Goal: Task Accomplishment & Management: Complete application form

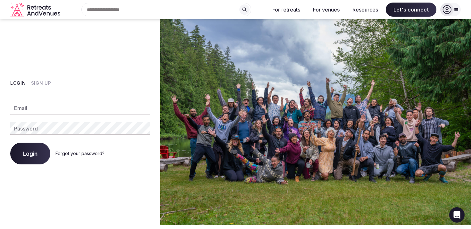
click at [40, 82] on button "Sign Up" at bounding box center [41, 83] width 20 height 6
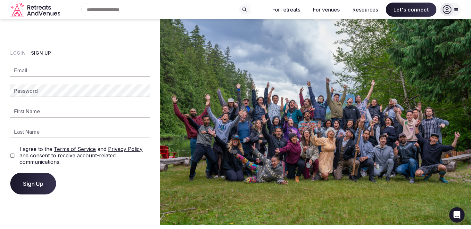
click at [36, 68] on input "Email" at bounding box center [80, 70] width 140 height 13
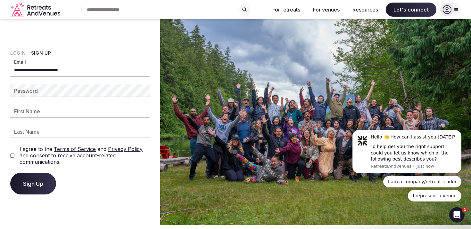
type input "**********"
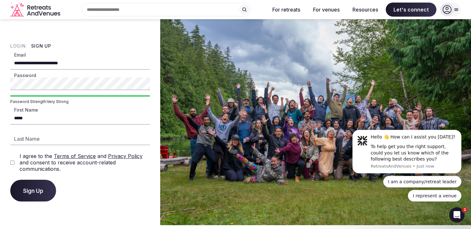
type input "*****"
type input "*******"
click at [36, 194] on span "Sign Up" at bounding box center [33, 191] width 20 height 6
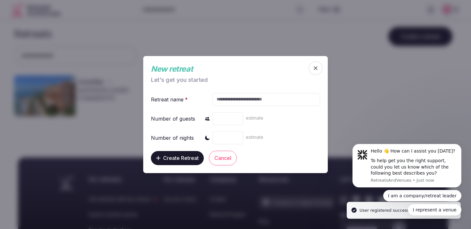
click at [235, 97] on input "text" at bounding box center [266, 99] width 108 height 13
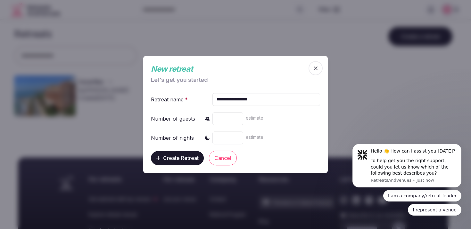
type input "**********"
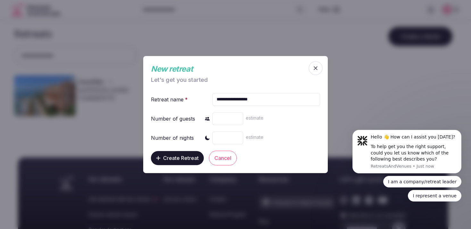
type input "***"
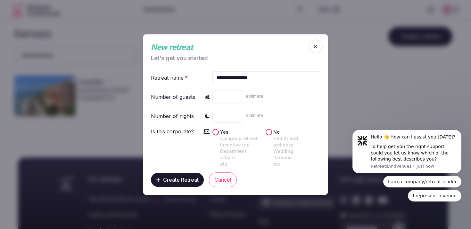
type input "*"
click at [216, 135] on button "Yes Company retreat Incentive trip Department offsite etc." at bounding box center [215, 132] width 6 height 6
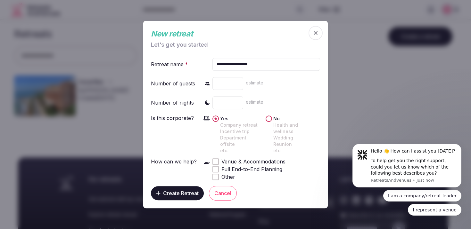
click at [215, 160] on span at bounding box center [215, 161] width 3 height 3
click at [179, 191] on span "Create Retreat" at bounding box center [181, 193] width 36 height 6
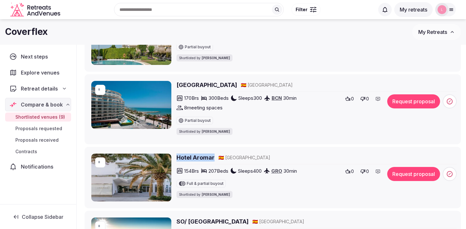
scroll to position [380, 0]
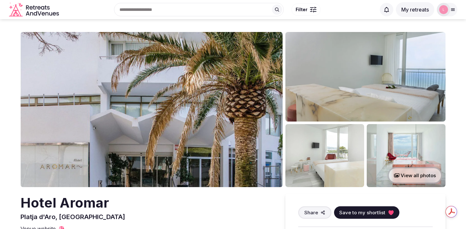
click at [189, 88] on img at bounding box center [151, 109] width 262 height 155
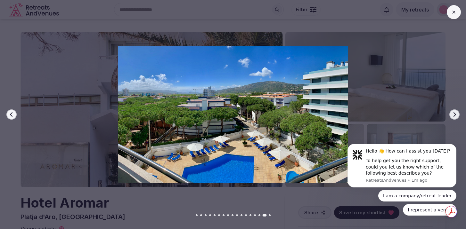
click at [452, 14] on icon at bounding box center [453, 12] width 5 height 5
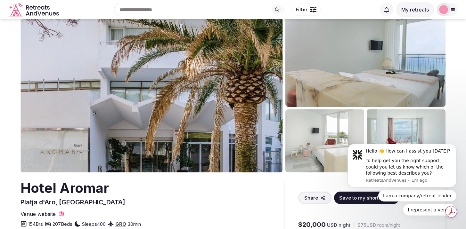
scroll to position [113, 0]
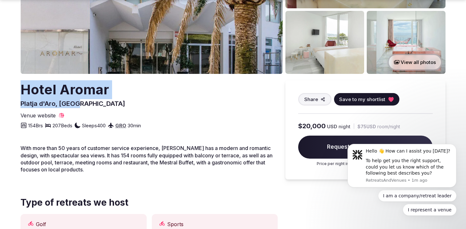
drag, startPoint x: 22, startPoint y: 91, endPoint x: 76, endPoint y: 103, distance: 55.3
click at [76, 103] on div "Hotel Aromar Platja d'Aro, Spain" at bounding box center [72, 94] width 105 height 28
copy div "Hotel Aromar Platja d'Aro, Spain"
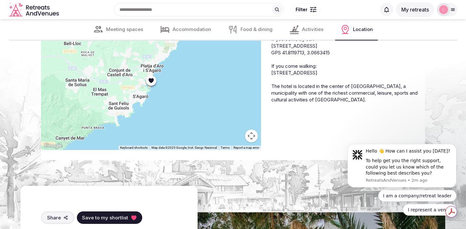
scroll to position [0, 0]
click at [191, 107] on div at bounding box center [151, 76] width 220 height 150
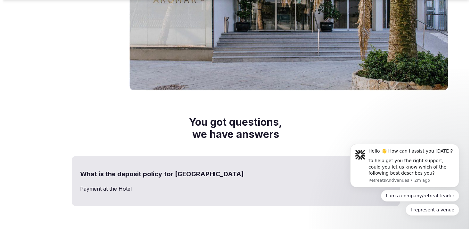
scroll to position [2562, 0]
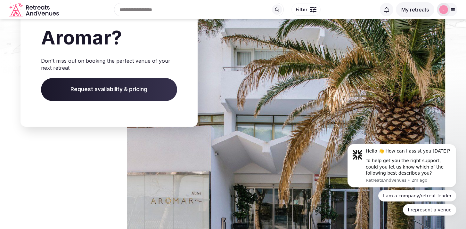
click at [99, 92] on span "Request availability & pricing" at bounding box center [109, 89] width 136 height 23
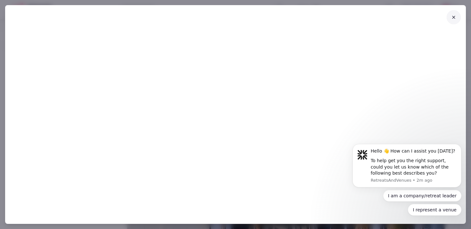
click at [454, 16] on icon at bounding box center [453, 17] width 5 height 5
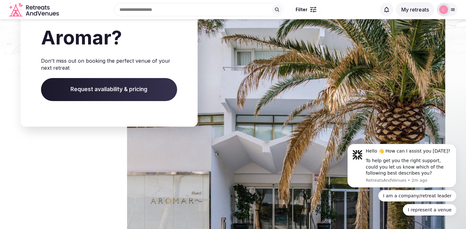
click at [114, 93] on span "Request availability & pricing" at bounding box center [109, 89] width 136 height 23
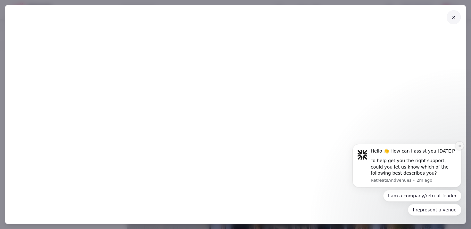
click at [458, 146] on icon "Dismiss notification" at bounding box center [460, 146] width 4 height 4
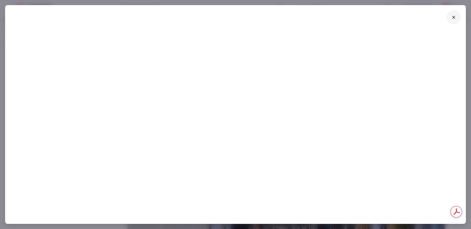
scroll to position [0, 0]
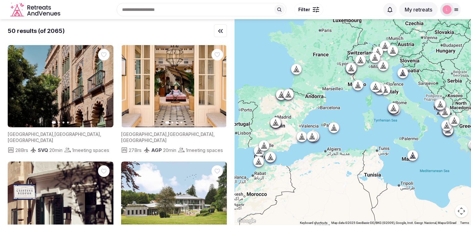
drag, startPoint x: 288, startPoint y: 130, endPoint x: 341, endPoint y: 116, distance: 54.5
click at [341, 116] on div at bounding box center [352, 122] width 236 height 206
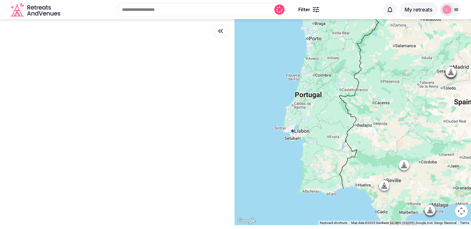
drag, startPoint x: 316, startPoint y: 113, endPoint x: 367, endPoint y: 130, distance: 54.0
click at [367, 130] on div at bounding box center [352, 122] width 236 height 206
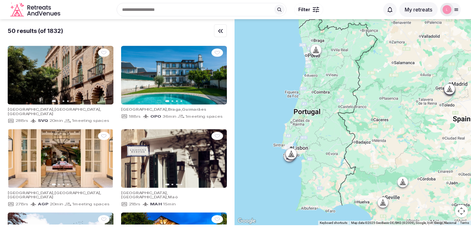
drag, startPoint x: 386, startPoint y: 86, endPoint x: 384, endPoint y: 100, distance: 13.2
click at [384, 100] on div at bounding box center [352, 122] width 236 height 206
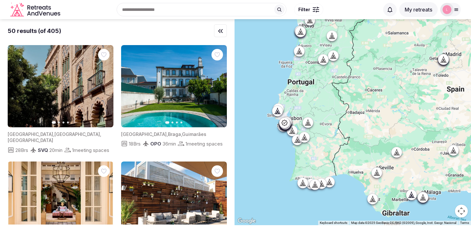
drag, startPoint x: 345, startPoint y: 191, endPoint x: 333, endPoint y: 142, distance: 51.2
click at [333, 142] on div at bounding box center [352, 122] width 236 height 206
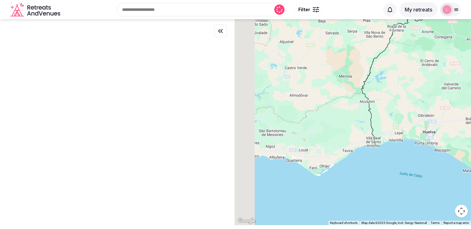
drag, startPoint x: 313, startPoint y: 129, endPoint x: 406, endPoint y: 129, distance: 92.9
click at [406, 129] on div at bounding box center [352, 122] width 236 height 206
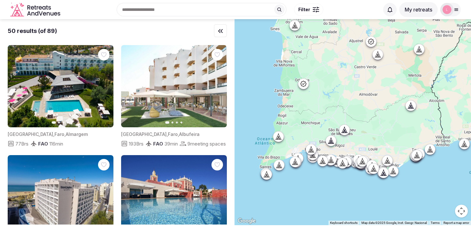
click at [302, 10] on span "Filter" at bounding box center [304, 9] width 12 height 6
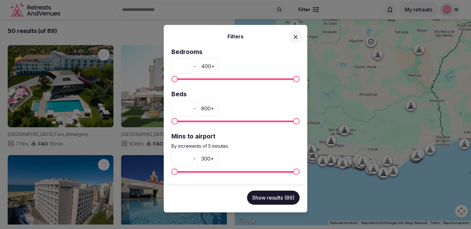
click at [179, 65] on input "*" at bounding box center [181, 66] width 21 height 15
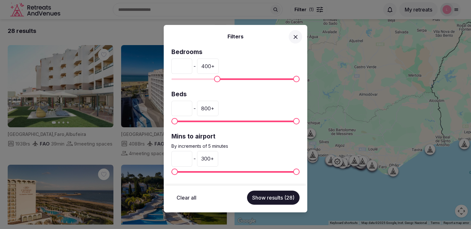
type input "***"
click at [215, 66] on div "400 +" at bounding box center [208, 66] width 22 height 15
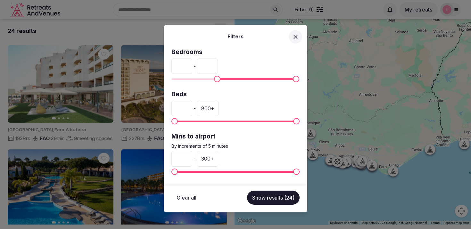
click at [208, 66] on input "***" at bounding box center [207, 66] width 21 height 15
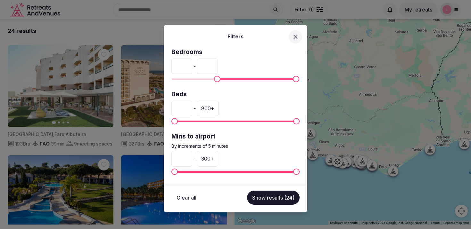
type input "*"
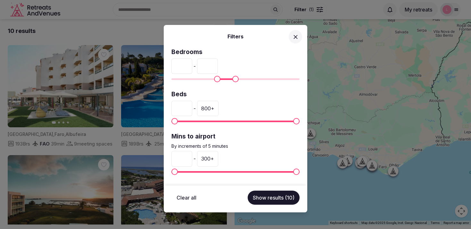
type input "***"
click at [275, 200] on button "Show results (10)" at bounding box center [274, 198] width 52 height 14
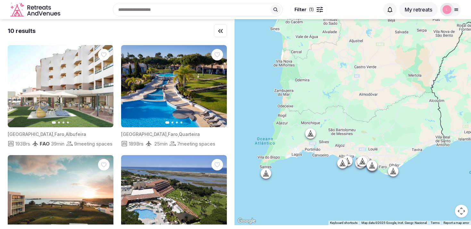
click at [311, 133] on icon at bounding box center [309, 134] width 3 height 6
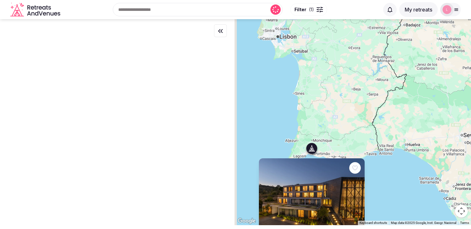
drag, startPoint x: 357, startPoint y: 126, endPoint x: 358, endPoint y: 118, distance: 8.3
click at [357, 118] on div "Previous slide Next slide [GEOGRAPHIC_DATA] , [GEOGRAPHIC_DATA] 175 Brs FAO 30 …" at bounding box center [352, 122] width 236 height 206
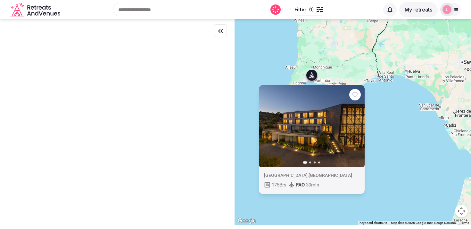
drag, startPoint x: 358, startPoint y: 102, endPoint x: 358, endPoint y: 41, distance: 61.5
click at [358, 41] on div "Previous slide Next slide [GEOGRAPHIC_DATA] , [GEOGRAPHIC_DATA] 175 Brs FAO 30 …" at bounding box center [352, 122] width 236 height 206
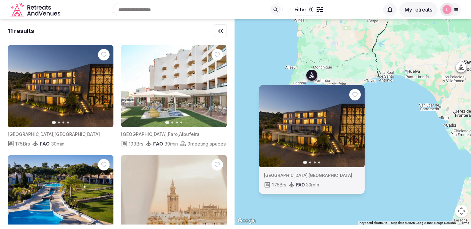
click at [47, 70] on img at bounding box center [61, 86] width 106 height 82
click at [336, 131] on img at bounding box center [312, 126] width 106 height 82
click at [358, 127] on icon "button" at bounding box center [355, 126] width 5 height 5
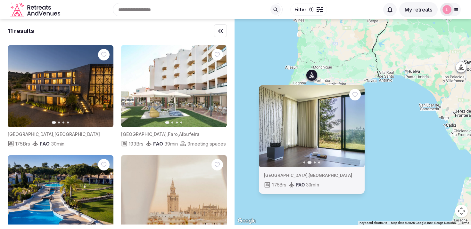
click at [358, 127] on icon "button" at bounding box center [355, 126] width 5 height 5
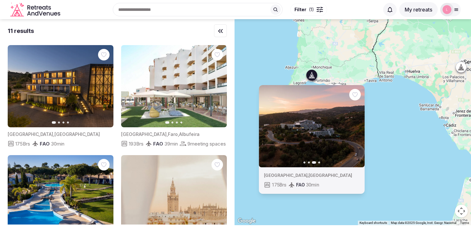
click at [358, 127] on icon "button" at bounding box center [355, 126] width 5 height 5
